Goal: Task Accomplishment & Management: Use online tool/utility

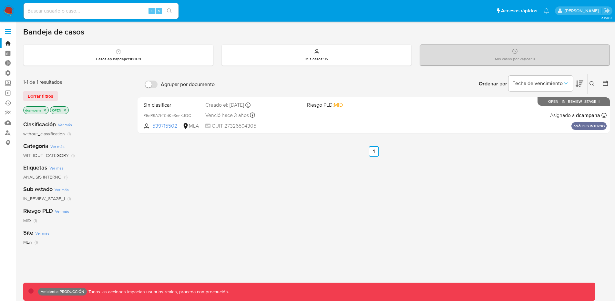
click at [7, 32] on span at bounding box center [8, 31] width 6 height 1
click at [0, 0] on input "checkbox" at bounding box center [0, 0] width 0 height 0
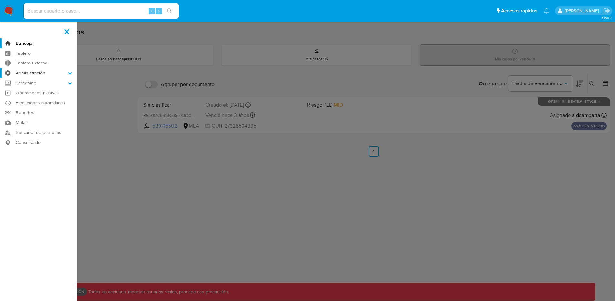
click at [31, 71] on label "Administración" at bounding box center [38, 73] width 77 height 10
click at [0, 0] on input "Administración" at bounding box center [0, 0] width 0 height 0
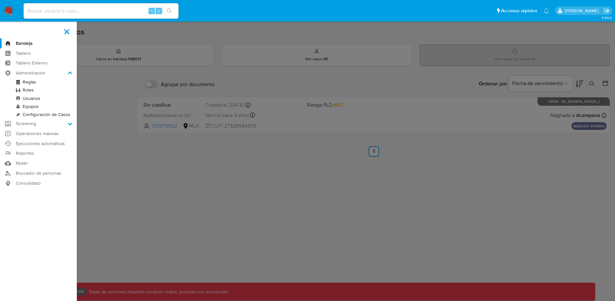
click at [27, 80] on link "Reglas" at bounding box center [38, 82] width 77 height 8
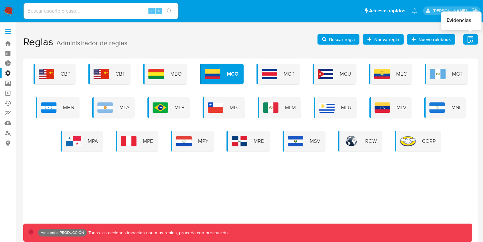
click at [467, 39] on icon "button" at bounding box center [471, 39] width 8 height 8
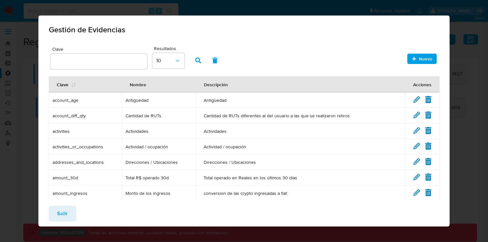
click at [73, 60] on input "text" at bounding box center [98, 61] width 97 height 8
click at [195, 58] on span "button" at bounding box center [198, 60] width 6 height 11
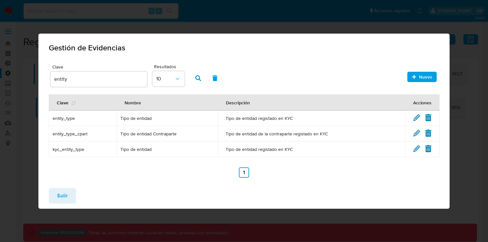
click at [92, 81] on input "entity" at bounding box center [98, 79] width 97 height 8
type input "risk"
click at [201, 73] on span "button" at bounding box center [198, 78] width 6 height 11
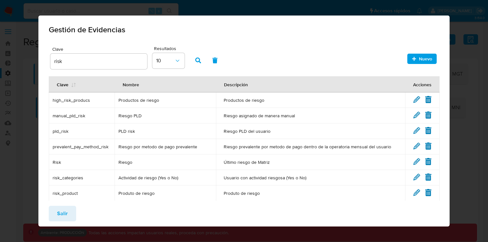
click at [237, 160] on span "Último riesgo de Matriz" at bounding box center [311, 162] width 174 height 6
